Goal: Information Seeking & Learning: Learn about a topic

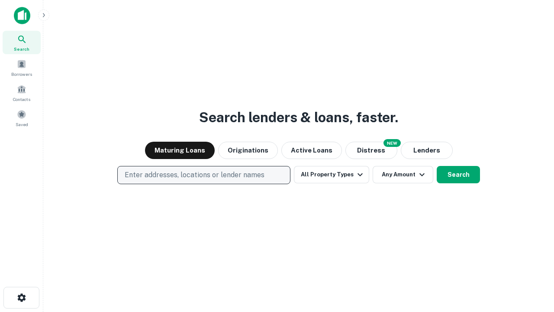
click at [203, 175] on p "Enter addresses, locations or lender names" at bounding box center [195, 175] width 140 height 10
type input "**********"
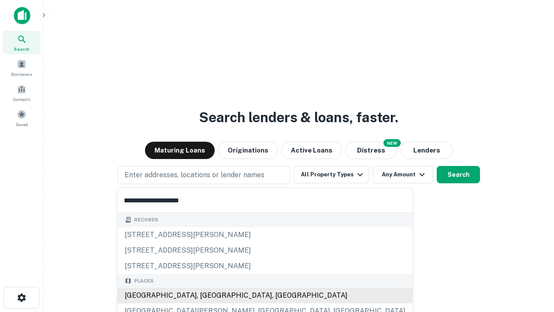
click at [207, 295] on div "[GEOGRAPHIC_DATA], [GEOGRAPHIC_DATA], [GEOGRAPHIC_DATA]" at bounding box center [265, 295] width 295 height 16
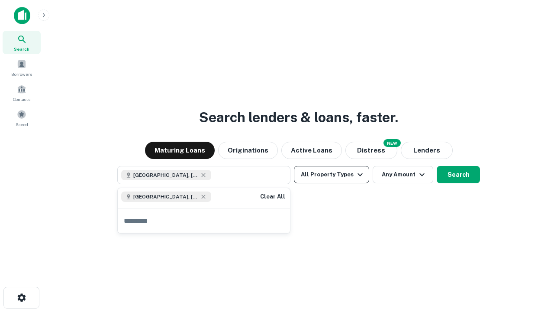
click at [331, 174] on button "All Property Types" at bounding box center [331, 174] width 75 height 17
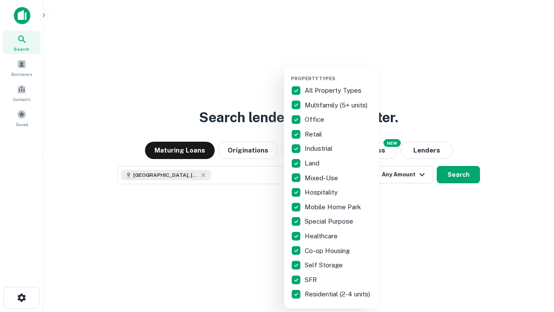
click at [338, 73] on button "button" at bounding box center [338, 73] width 95 height 0
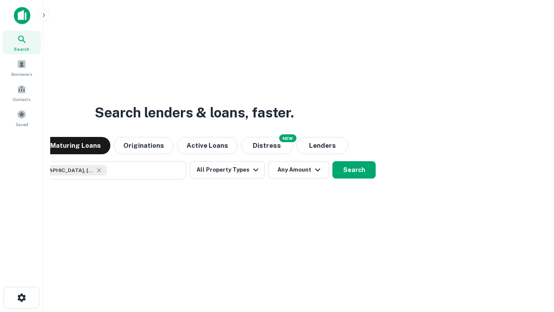
scroll to position [14, 0]
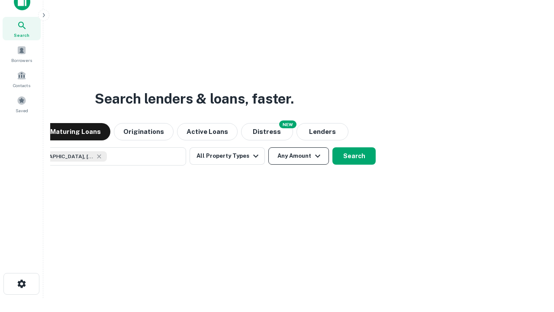
click at [268, 147] on button "Any Amount" at bounding box center [298, 155] width 61 height 17
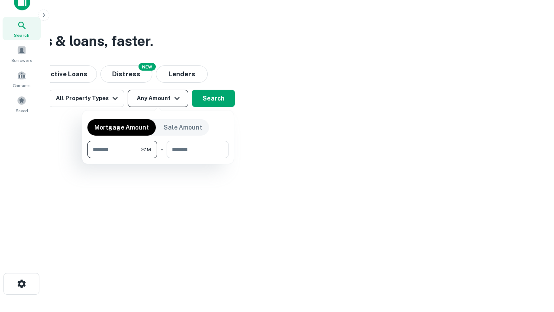
type input "*******"
click at [158, 158] on button "button" at bounding box center [157, 158] width 141 height 0
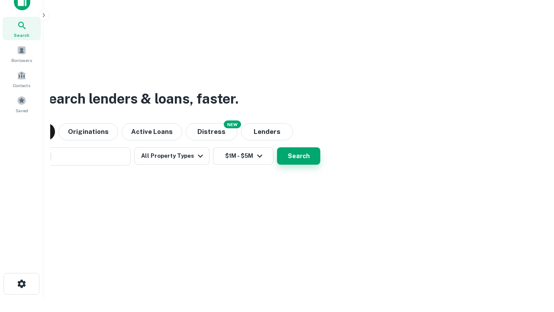
click at [277, 147] on button "Search" at bounding box center [298, 155] width 43 height 17
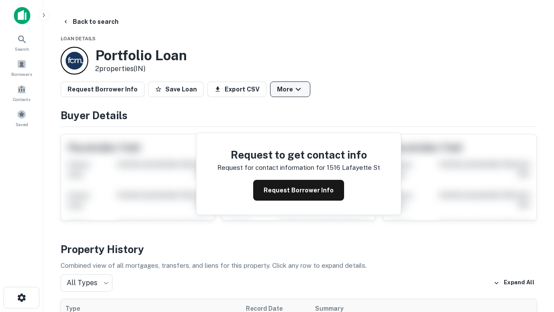
click at [290, 89] on button "More" at bounding box center [290, 89] width 40 height 16
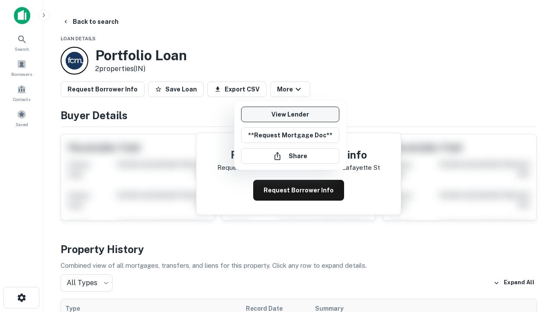
click at [290, 114] on link "View Lender" at bounding box center [290, 114] width 98 height 16
